Goal: Communication & Community: Answer question/provide support

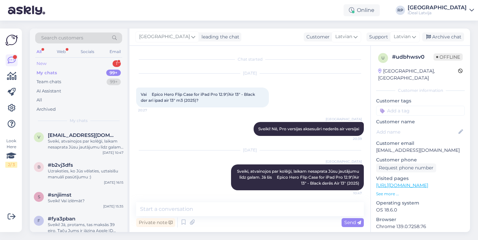
scroll to position [1, 0]
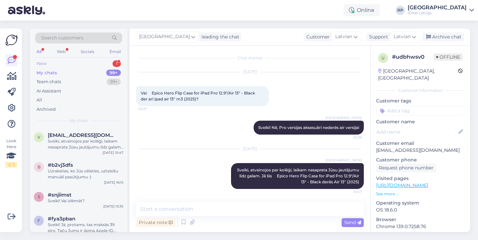
click at [95, 61] on div "New 1" at bounding box center [78, 63] width 87 height 9
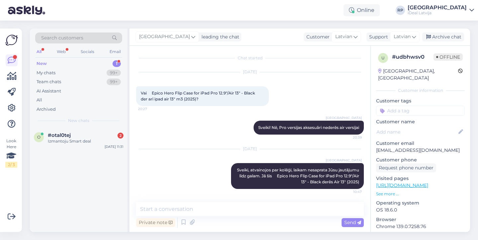
click at [80, 125] on div "Search customers All Web Socials Email New 1 My chats 99+ Team chats 99+ AI Ass…" at bounding box center [79, 78] width 98 height 99
click at [80, 133] on div "#otal0tej 2" at bounding box center [86, 136] width 76 height 6
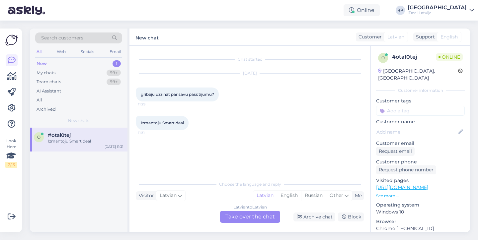
click at [245, 218] on div "Latvian to Latvian Take over the chat" at bounding box center [250, 217] width 60 height 12
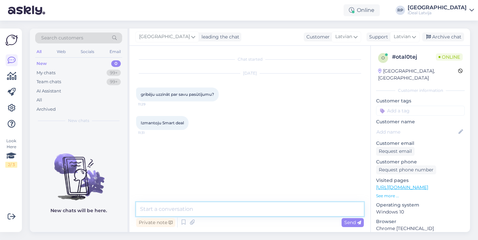
click at [239, 215] on textarea at bounding box center [250, 210] width 228 height 14
type textarea "Sveiki, kāds ir pasūtījuma numurs?"
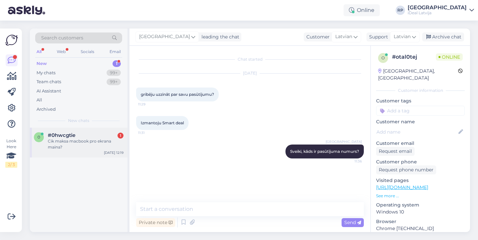
click at [96, 137] on div "#0hwcgtie 1" at bounding box center [86, 136] width 76 height 6
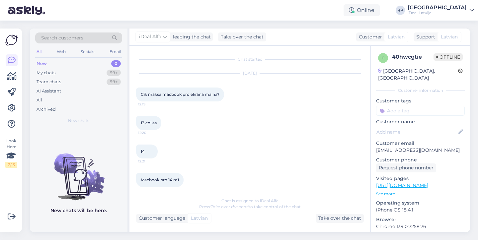
scroll to position [35, 0]
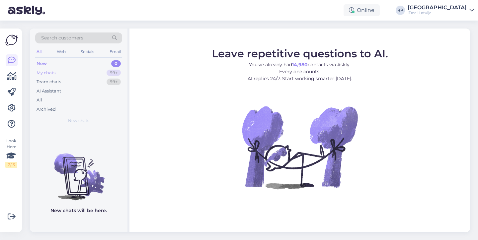
click at [96, 72] on div "My chats 99+" at bounding box center [78, 72] width 87 height 9
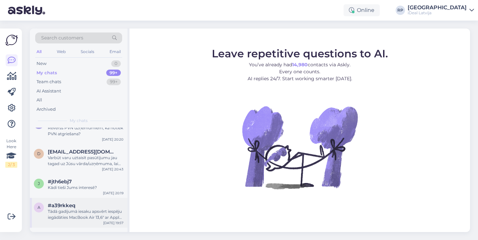
scroll to position [257, 0]
click at [85, 166] on div "Varbūt varu uztaisīt pasūtījumu jau tagad uz Jūsu vārda/uzņēmuma, lai arī būtu …" at bounding box center [86, 162] width 76 height 12
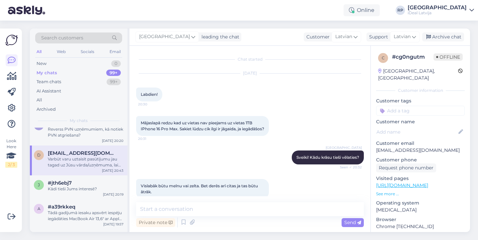
scroll to position [114, 0]
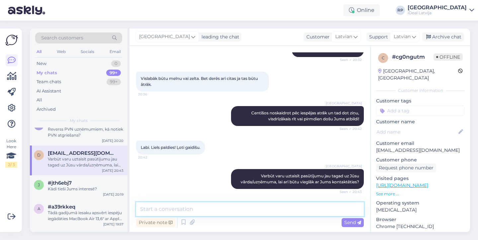
click at [309, 214] on textarea at bounding box center [250, 210] width 228 height 14
type textarea "Sveiki! Vai šis telefons Jums vēl ir aktuāls ?"
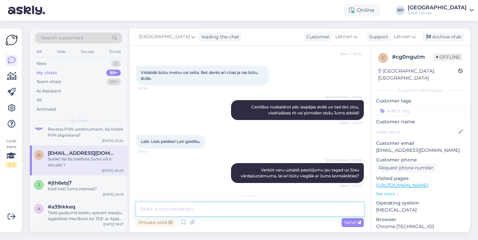
scroll to position [156, 0]
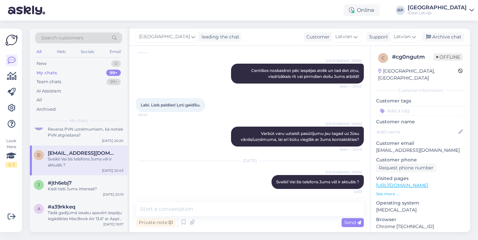
click at [382, 191] on p "See more ..." at bounding box center [420, 194] width 89 height 6
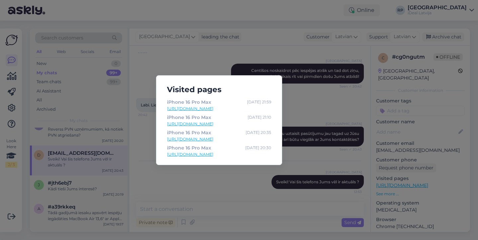
click at [293, 82] on div "Visited pages iPhone 16 Pro Max [DATE] 21:59 [URL][DOMAIN_NAME] iPhone 16 Pro M…" at bounding box center [239, 120] width 478 height 240
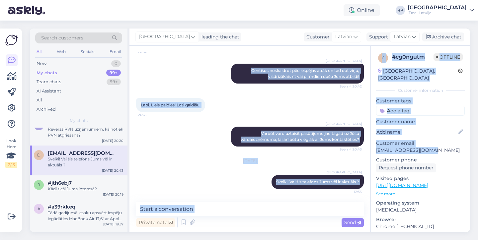
drag, startPoint x: 433, startPoint y: 145, endPoint x: 365, endPoint y: 146, distance: 67.8
click at [365, 146] on div "Chat started [DATE] Labdien! 20:30 Mājaslapā redzu kad uz vietas nav pieejams u…" at bounding box center [300, 139] width 341 height 187
click at [365, 146] on div "Chat started [DATE] Labdien! 20:30 Mājaslapā redzu kad uz vietas nav pieejams u…" at bounding box center [253, 124] width 234 height 144
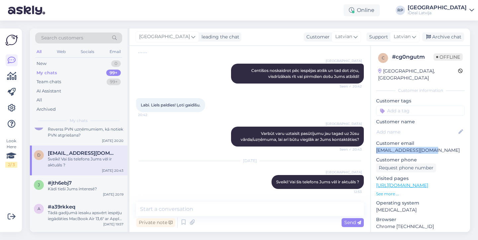
drag, startPoint x: 377, startPoint y: 145, endPoint x: 435, endPoint y: 144, distance: 58.5
click at [435, 147] on p "[EMAIL_ADDRESS][DOMAIN_NAME]" at bounding box center [420, 150] width 89 height 7
copy p "[EMAIL_ADDRESS][DOMAIN_NAME]"
click at [337, 121] on div "Riga plaza Varbūt varu uztaisīt pasūtījumu jau tagad uz Jūsu vārda/uzņēmuma, la…" at bounding box center [250, 137] width 228 height 35
drag, startPoint x: 435, startPoint y: 147, endPoint x: 374, endPoint y: 144, distance: 61.5
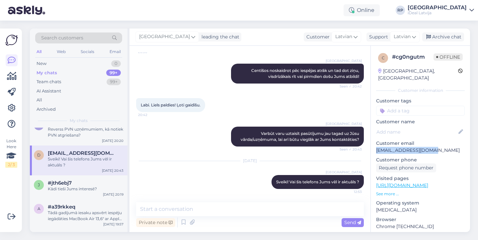
click at [374, 144] on div "c # cg0ngutm Offline [GEOGRAPHIC_DATA], Riga Customer information Customer tags…" at bounding box center [420, 186] width 99 height 280
copy p "[EMAIL_ADDRESS][DOMAIN_NAME]"
click at [407, 80] on div "c # cg0ngutm Offline [GEOGRAPHIC_DATA], Riga Customer information Customer tags…" at bounding box center [420, 186] width 99 height 280
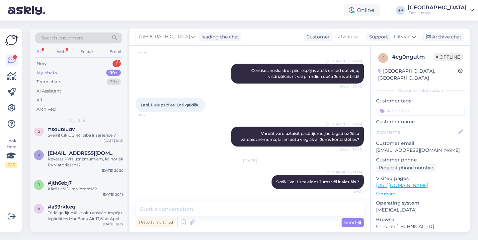
scroll to position [0, 0]
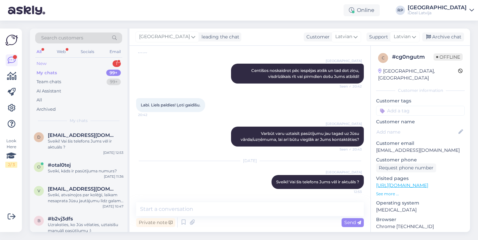
click at [102, 64] on div "New 1" at bounding box center [78, 63] width 87 height 9
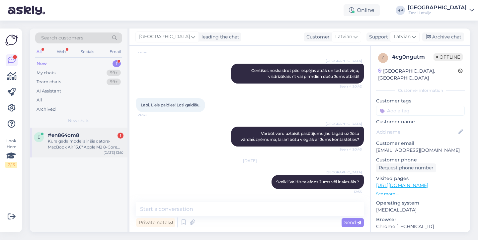
click at [101, 149] on div "Kura gada modelis ir šis dators- MacBook Air 13,6" Apple M2 8-Core CPU & 8-Core…" at bounding box center [86, 144] width 76 height 12
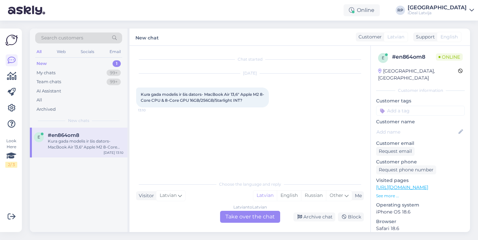
click at [248, 213] on div "Latvian to Latvian Take over the chat" at bounding box center [250, 217] width 60 height 12
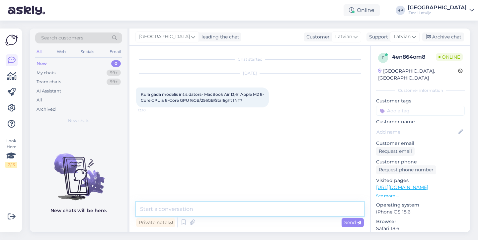
click at [248, 210] on textarea at bounding box center [250, 210] width 228 height 14
type textarea "Sveiki! 2022. gada"
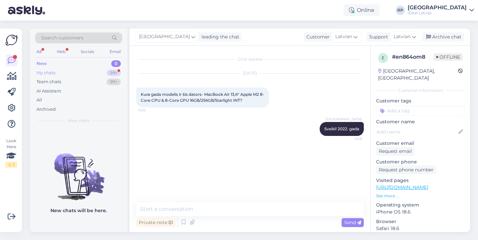
click at [104, 69] on div "My chats 99+" at bounding box center [78, 72] width 87 height 9
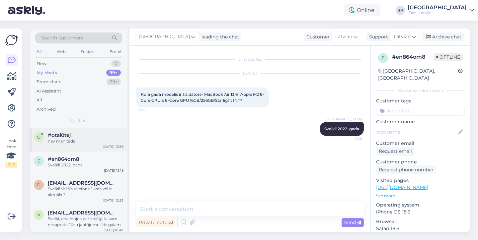
click at [89, 142] on div "nav man tāda" at bounding box center [86, 141] width 76 height 6
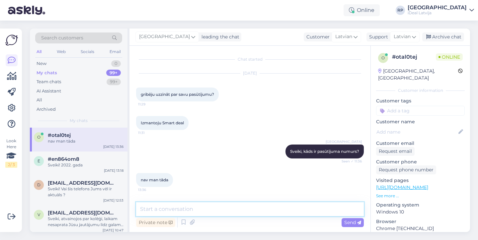
click at [232, 206] on textarea at bounding box center [250, 210] width 228 height 14
type textarea "Kad veicāt pasūtījumu ?"
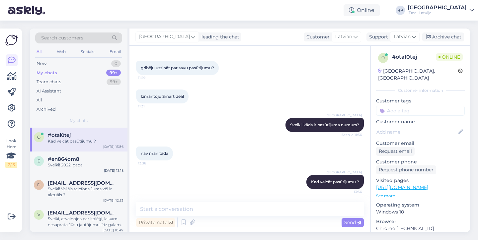
click at [113, 1] on div "Online RP [GEOGRAPHIC_DATA] iDeal [GEOGRAPHIC_DATA]" at bounding box center [239, 10] width 478 height 21
click at [74, 165] on div "Sveiki! 2022. gada" at bounding box center [86, 165] width 76 height 6
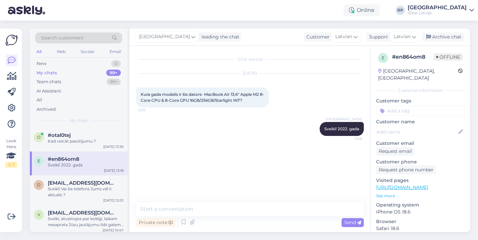
click at [83, 152] on div "e #en864om8 [PERSON_NAME]! 2022. gada [DATE] 13:18" at bounding box center [79, 164] width 98 height 24
click at [83, 147] on div "o #otal0tej Kad veicāt pasūtījumu ? [DATE] 13:36" at bounding box center [79, 140] width 98 height 24
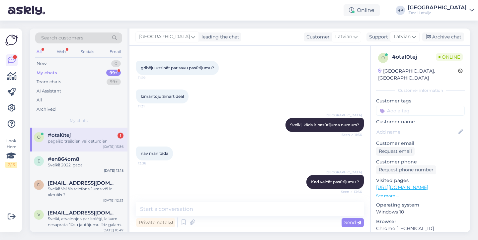
scroll to position [55, 0]
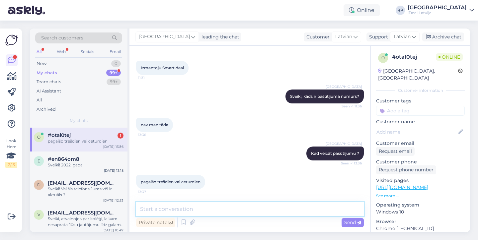
click at [236, 210] on textarea at bounding box center [250, 210] width 228 height 14
type textarea "uz kāda vārda veicāt pasūtījumu ?"
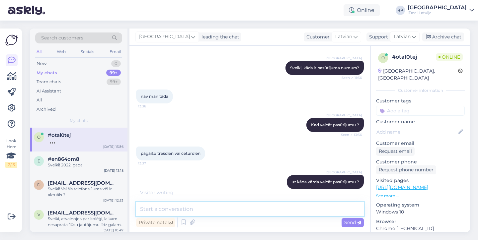
scroll to position [112, 0]
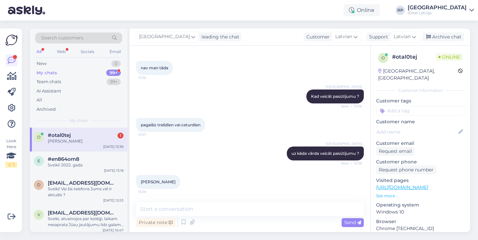
drag, startPoint x: 170, startPoint y: 182, endPoint x: 139, endPoint y: 181, distance: 30.9
click at [139, 181] on div "[PERSON_NAME] 13:38" at bounding box center [158, 182] width 44 height 14
copy span "[PERSON_NAME]"
click at [60, 1] on div "Online RP [GEOGRAPHIC_DATA] iDeal [GEOGRAPHIC_DATA]" at bounding box center [239, 10] width 478 height 21
click at [103, 140] on div "[PERSON_NAME]" at bounding box center [86, 141] width 76 height 6
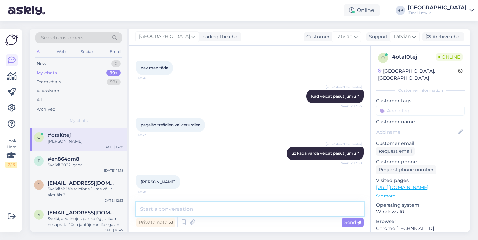
click at [183, 207] on textarea at bounding box center [250, 210] width 228 height 14
type textarea "Diemžēl sistēmā neredzu pasūtījumu uz šada vārda."
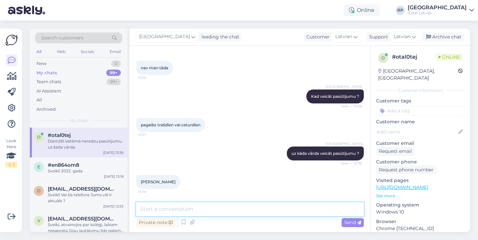
scroll to position [141, 0]
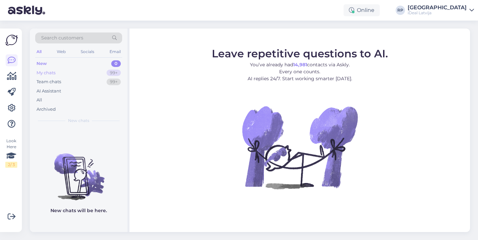
click at [89, 71] on div "My chats 99+" at bounding box center [78, 72] width 87 height 9
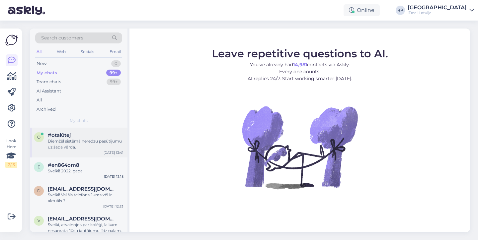
click at [88, 145] on div "Diemžēl sistēmā neredzu pasūtījumu uz šada vārda." at bounding box center [86, 144] width 76 height 12
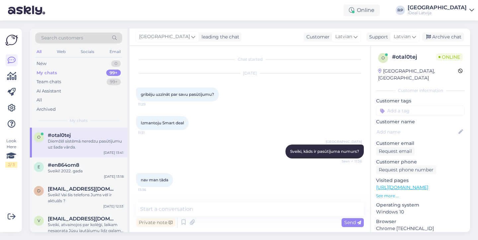
scroll to position [141, 0]
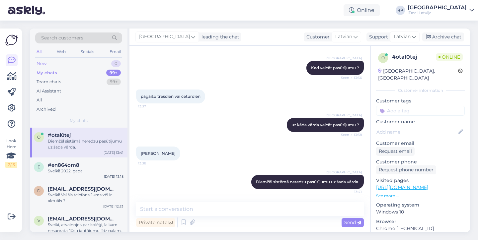
click at [105, 66] on div "New 0" at bounding box center [78, 63] width 87 height 9
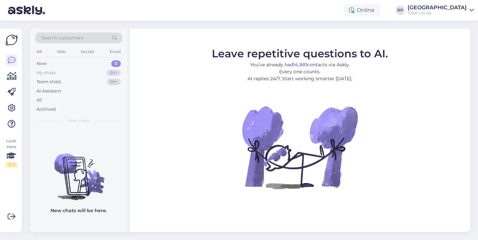
click at [89, 73] on div "My chats 99+" at bounding box center [78, 72] width 87 height 9
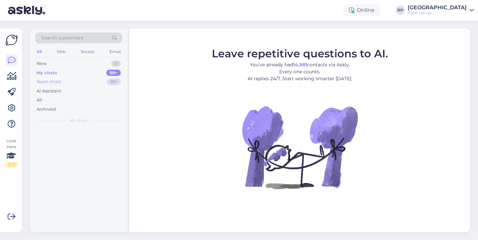
click at [85, 79] on div "Team chats 99+" at bounding box center [78, 81] width 87 height 9
